Goal: Task Accomplishment & Management: Manage account settings

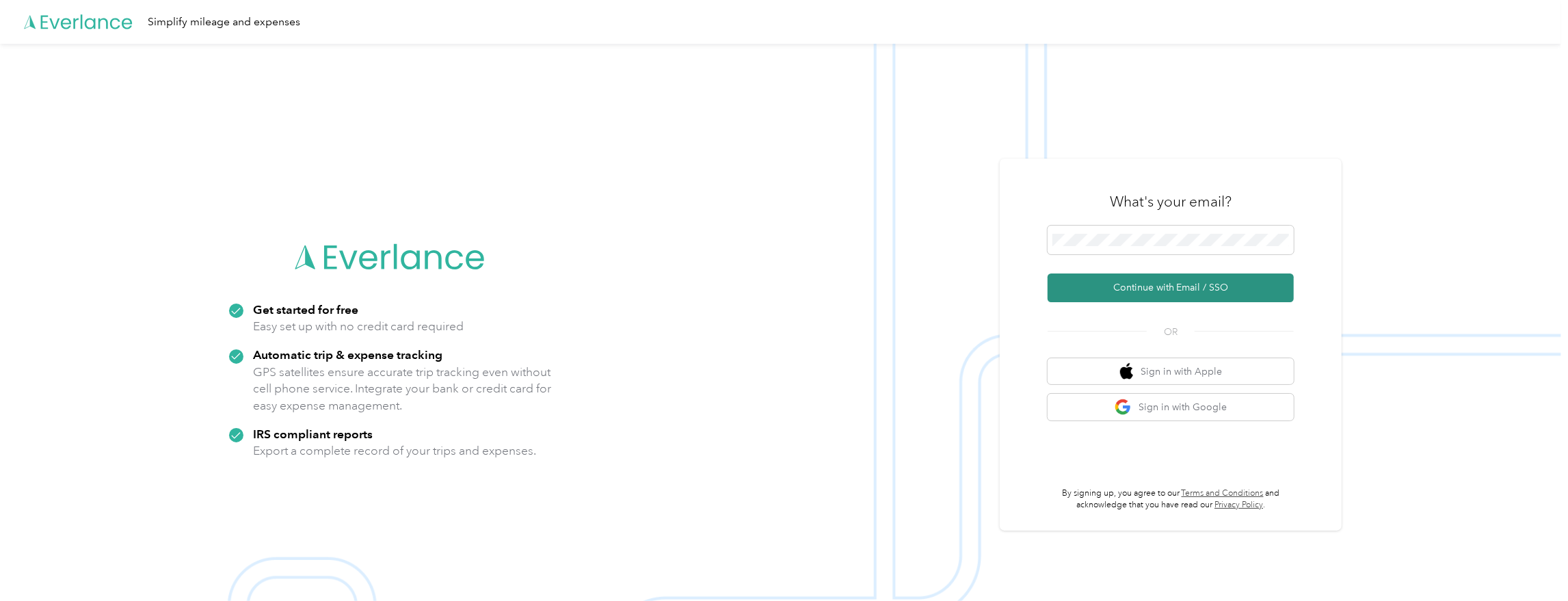
click at [1135, 277] on button "Continue with Email / SSO" at bounding box center [1171, 288] width 247 height 29
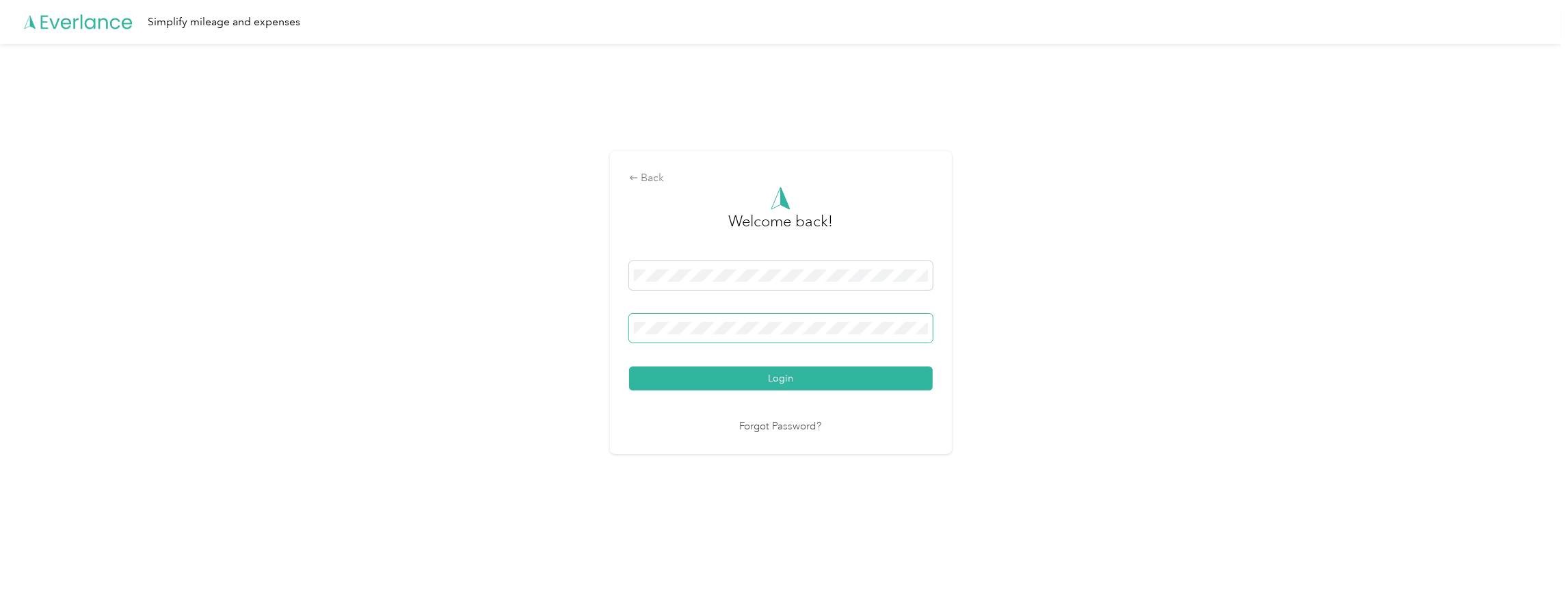
click at [629, 366] on button "Login" at bounding box center [781, 378] width 304 height 24
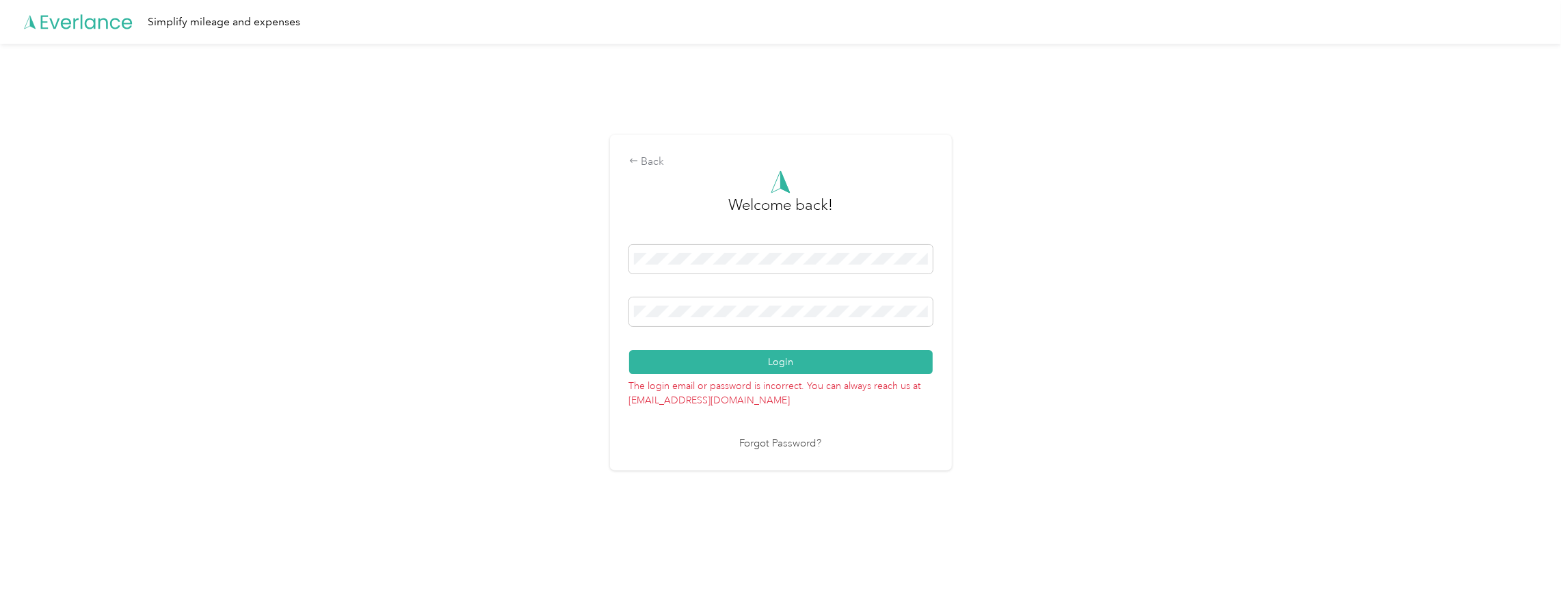
click at [875, 355] on button "Login" at bounding box center [781, 361] width 304 height 24
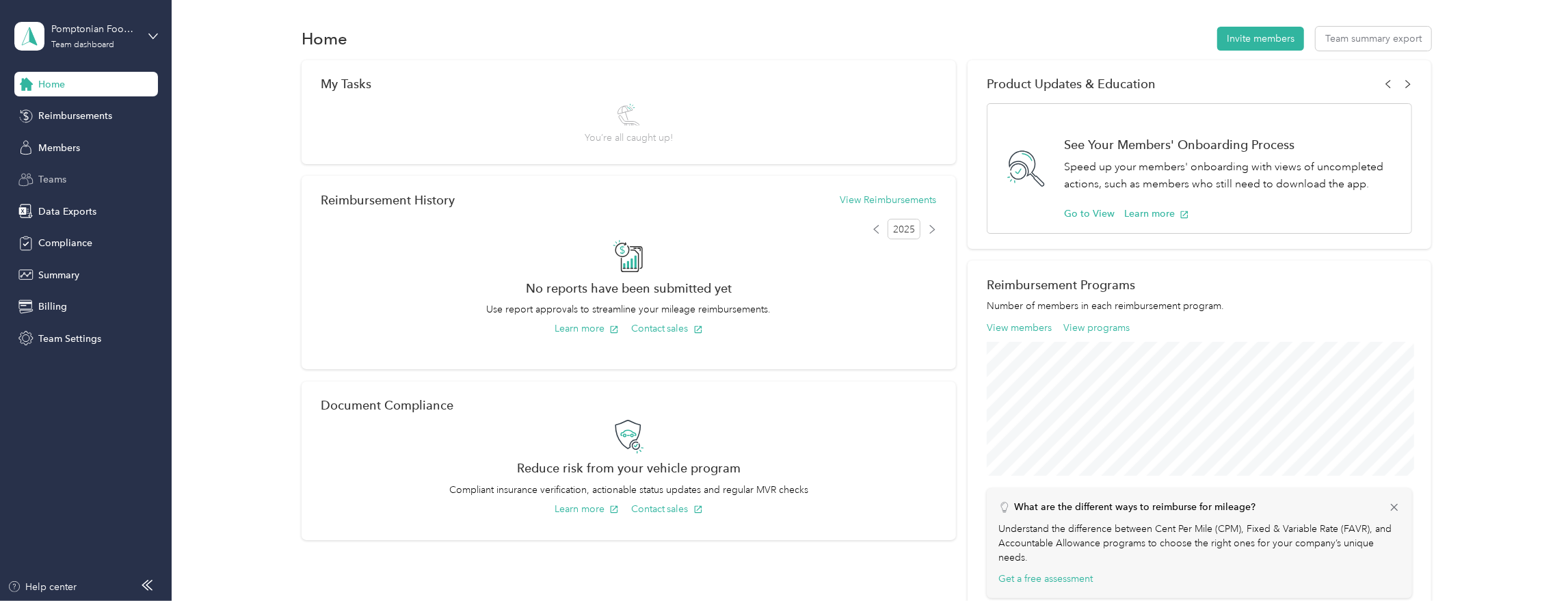
click at [61, 187] on div "Teams" at bounding box center [86, 180] width 144 height 25
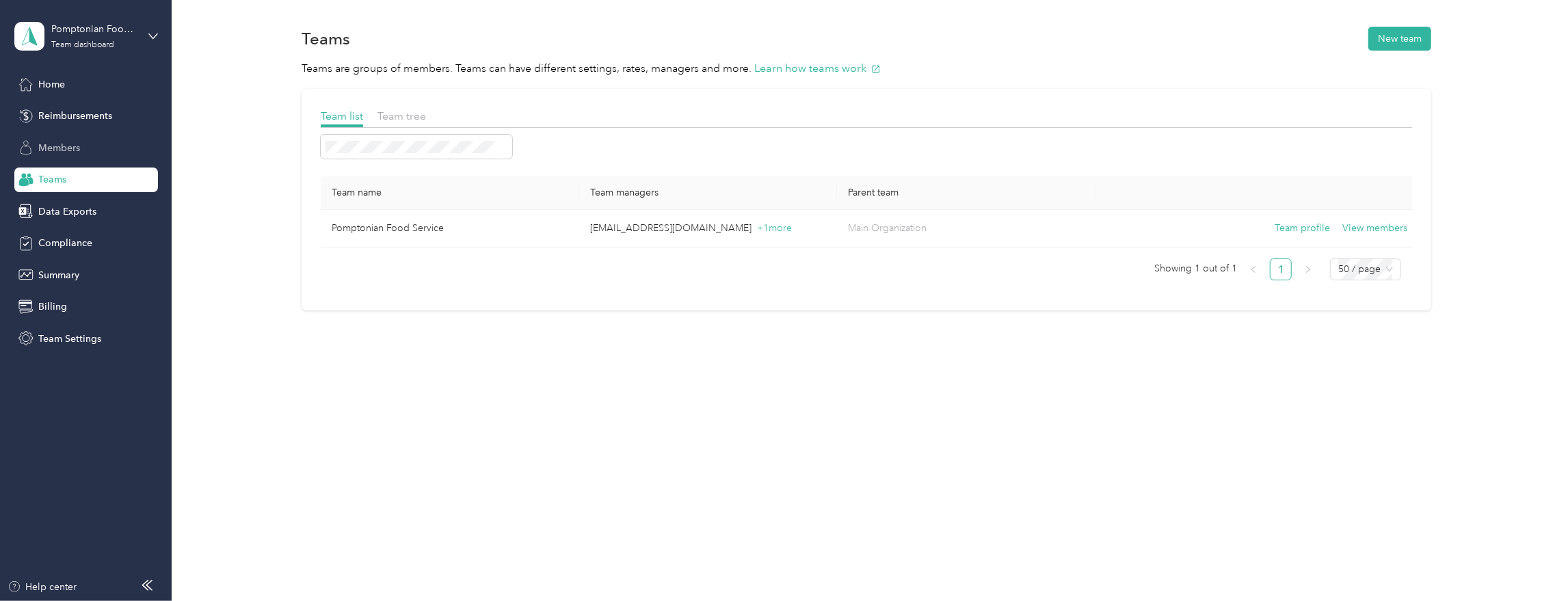
click at [63, 154] on div "Members" at bounding box center [86, 148] width 144 height 25
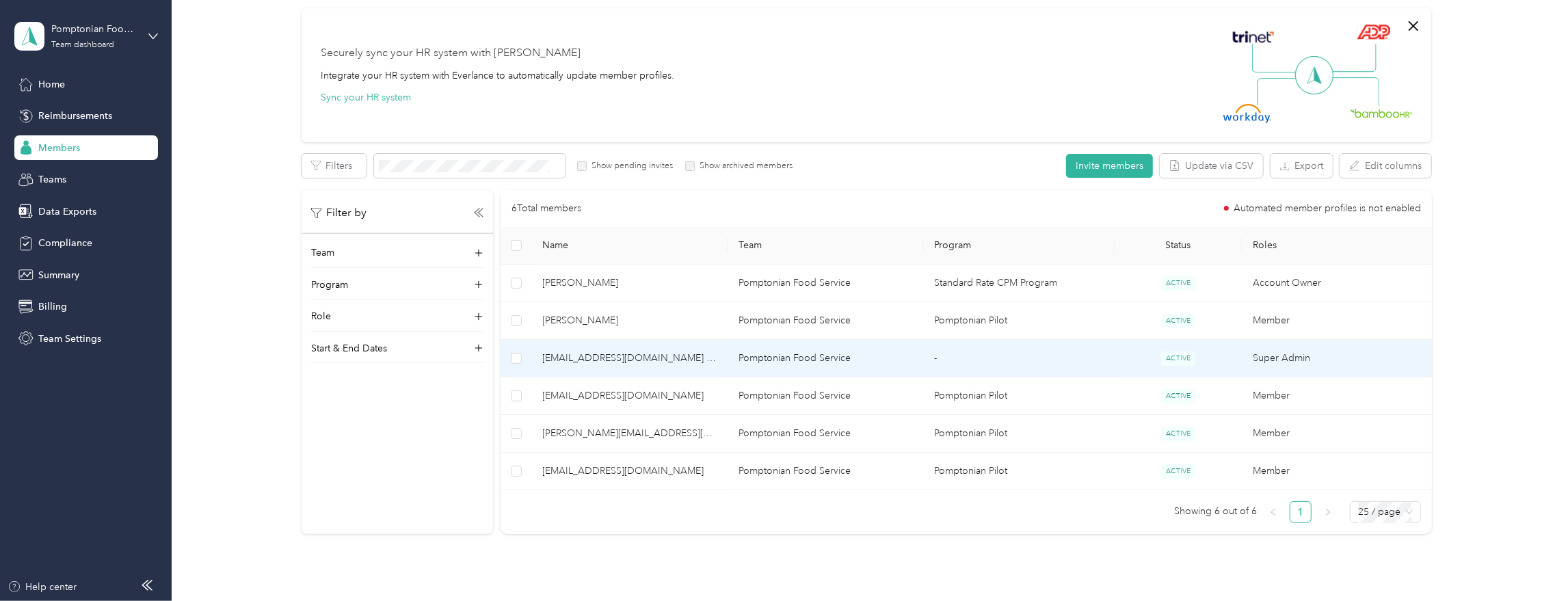
scroll to position [100, 0]
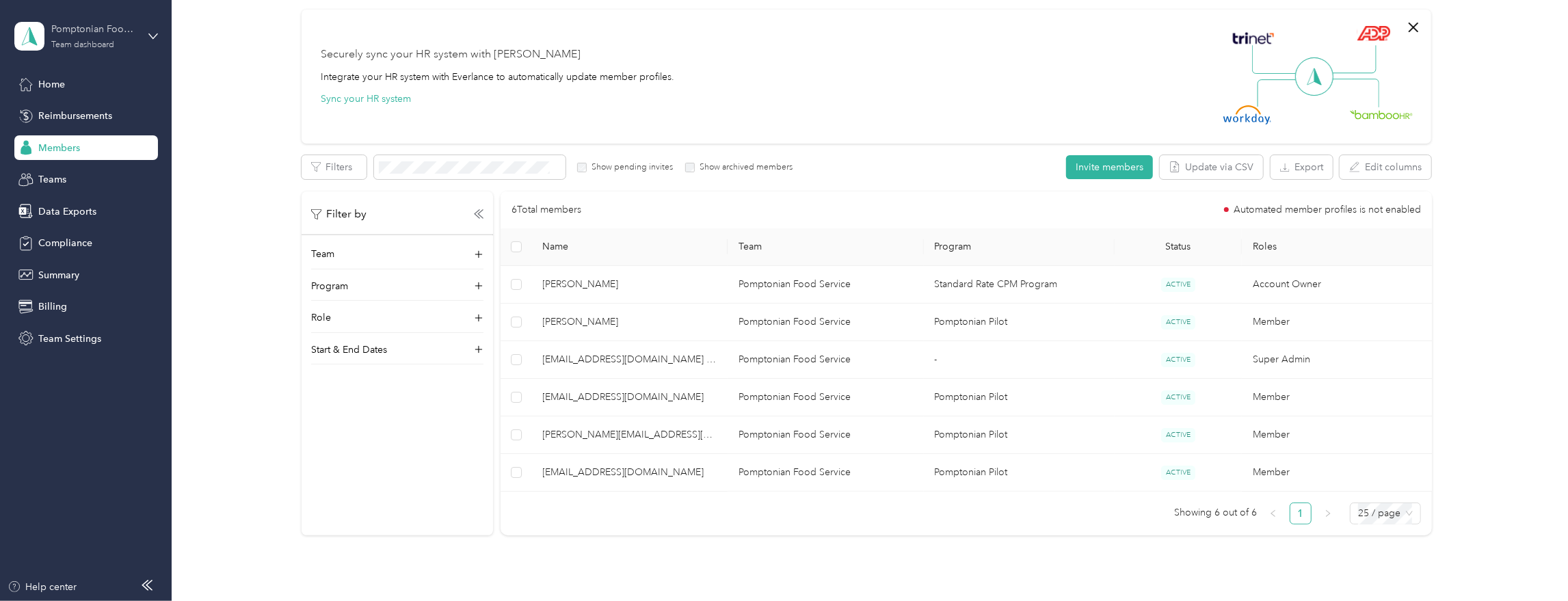
click at [132, 40] on div "Pomptonian Food Service Team dashboard" at bounding box center [94, 36] width 85 height 28
click at [87, 166] on div "Log out" at bounding box center [158, 174] width 269 height 24
